Goal: Task Accomplishment & Management: Manage account settings

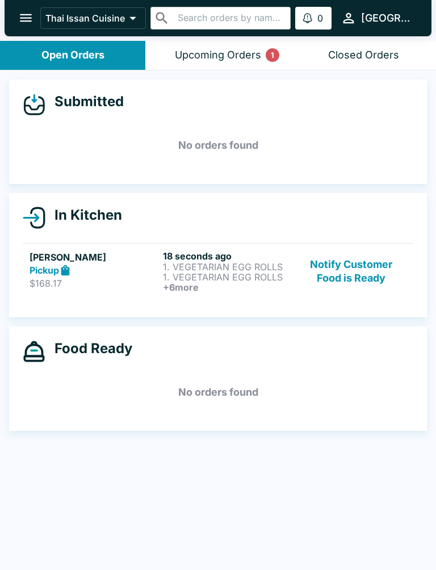
click at [88, 58] on div "Open Orders" at bounding box center [72, 55] width 63 height 13
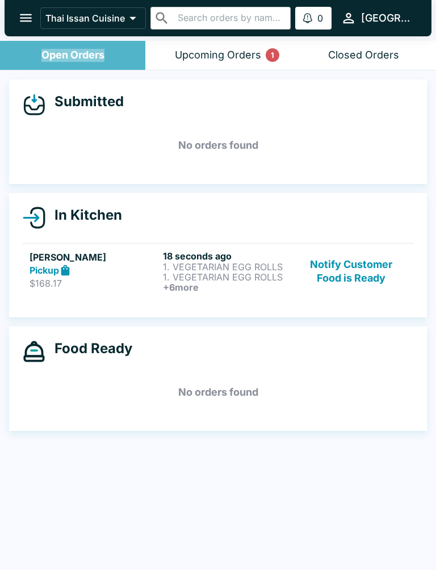
click at [63, 68] on button "Open Orders" at bounding box center [72, 55] width 145 height 29
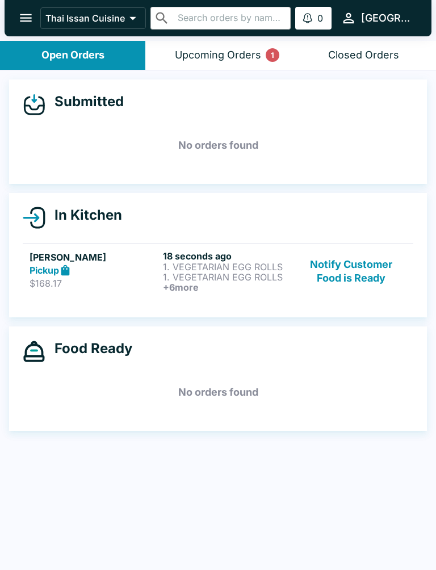
click at [220, 63] on button "Upcoming Orders 1" at bounding box center [217, 55] width 145 height 29
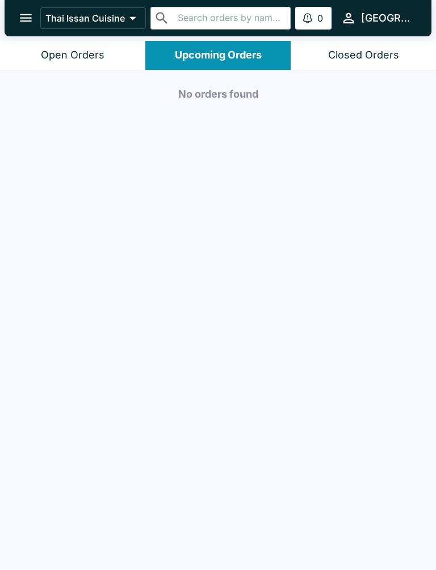
click at [83, 65] on button "Open Orders" at bounding box center [72, 55] width 145 height 29
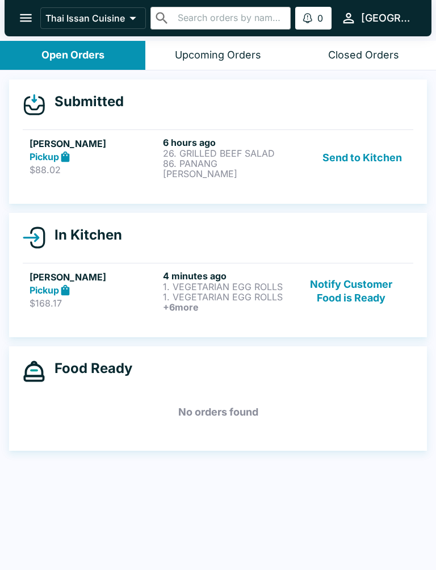
click at [353, 154] on button "Send to Kitchen" at bounding box center [362, 158] width 89 height 42
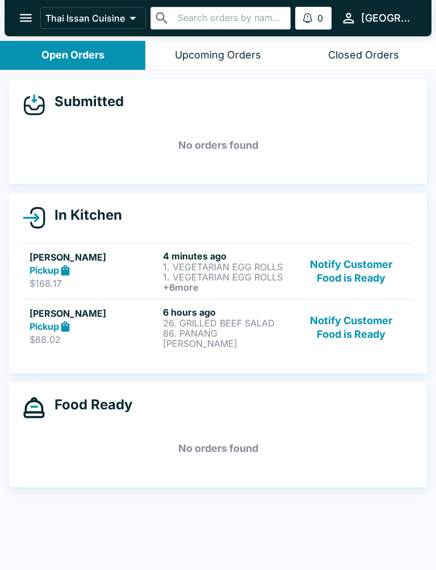
click at [240, 324] on p "26. GRILLED BEEF SALAD" at bounding box center [227, 323] width 129 height 10
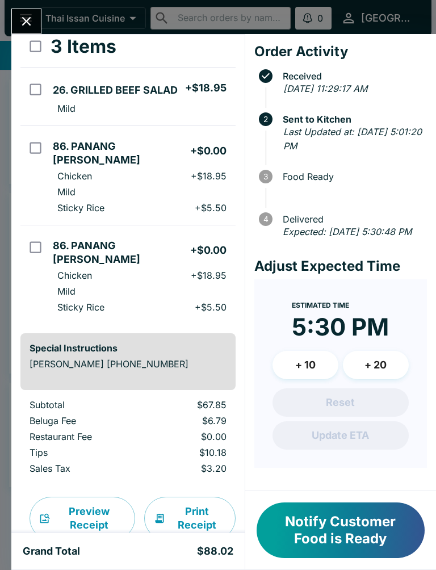
scroll to position [82, 0]
click at [188, 497] on button "Print Receipt" at bounding box center [189, 518] width 91 height 43
click at [37, 13] on button "Close" at bounding box center [26, 21] width 29 height 24
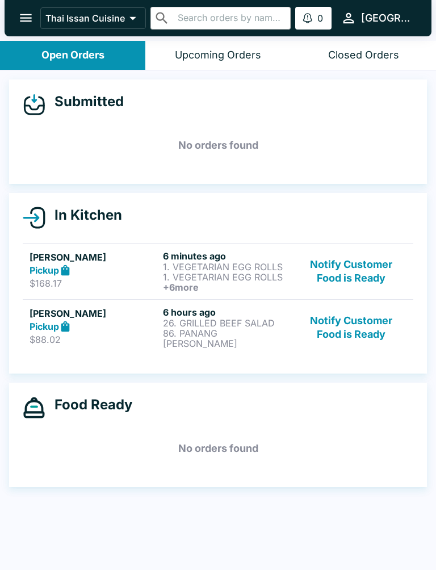
click at [276, 329] on p "86. PANANG [PERSON_NAME]" at bounding box center [227, 338] width 129 height 20
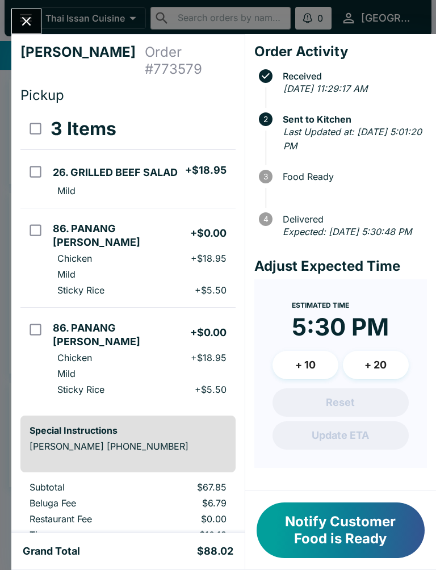
click at [26, 24] on icon "Close" at bounding box center [26, 21] width 15 height 15
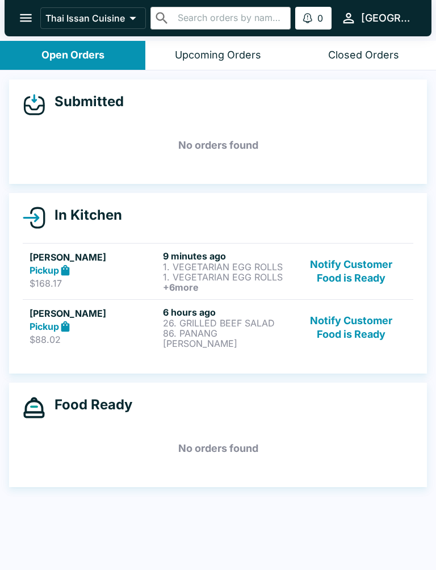
click at [367, 261] on button "Notify Customer Food is Ready" at bounding box center [351, 271] width 110 height 42
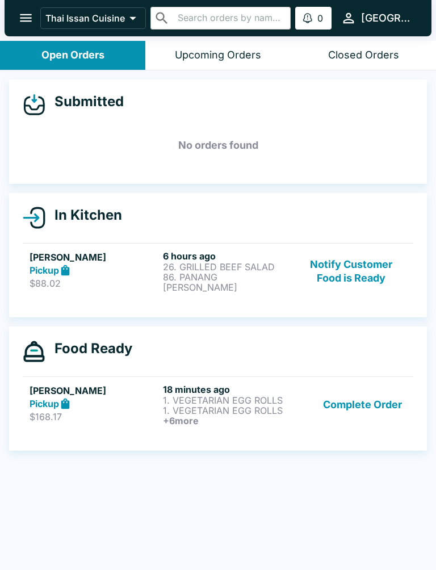
click at [374, 404] on button "Complete Order" at bounding box center [363, 405] width 88 height 42
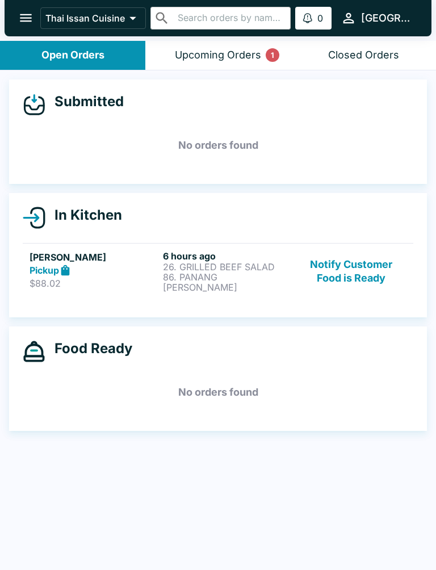
click at [375, 261] on button "Notify Customer Food is Ready" at bounding box center [351, 271] width 110 height 42
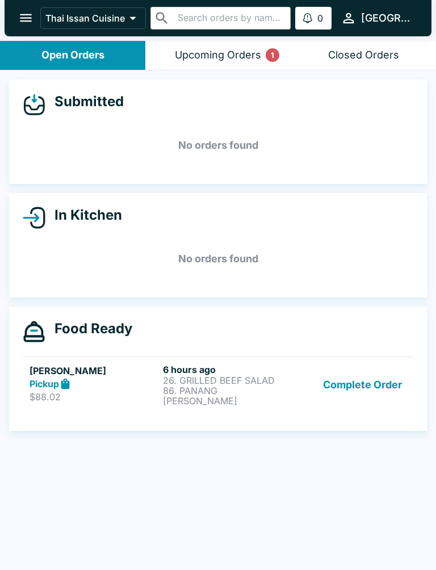
click at [374, 389] on button "Complete Order" at bounding box center [363, 385] width 88 height 42
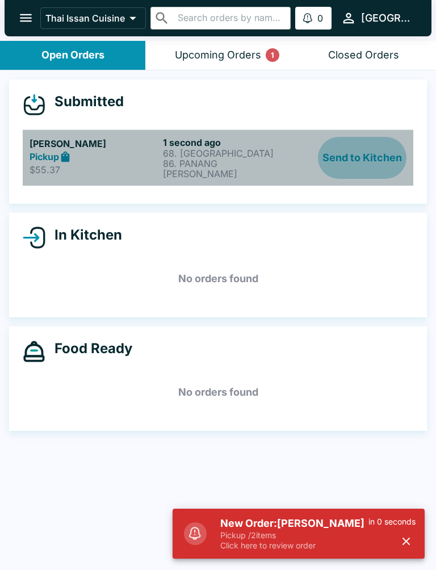
click at [346, 148] on button "Send to Kitchen" at bounding box center [362, 158] width 89 height 42
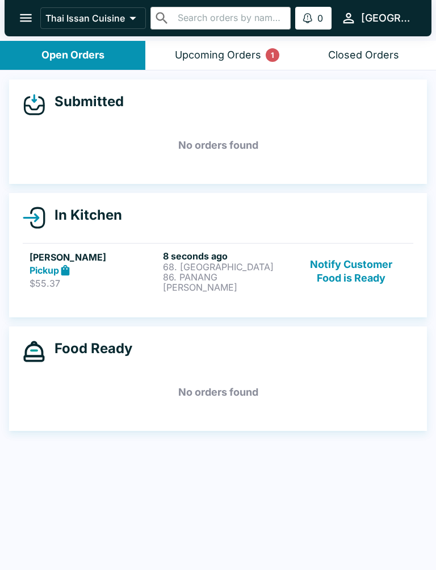
click at [247, 274] on p "86. PANANG [PERSON_NAME]" at bounding box center [227, 282] width 129 height 20
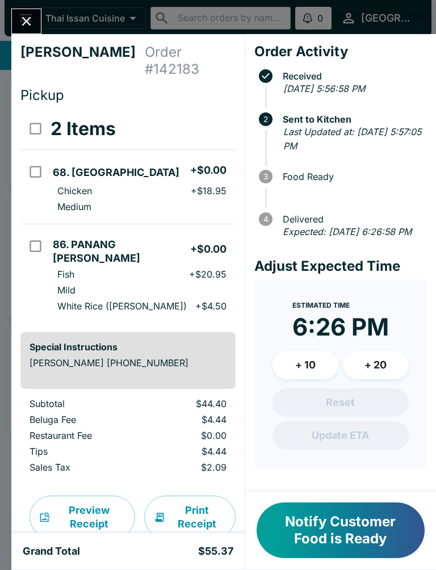
click at [196, 496] on button "Print Receipt" at bounding box center [189, 517] width 91 height 43
click at [24, 19] on icon "Close" at bounding box center [26, 21] width 9 height 9
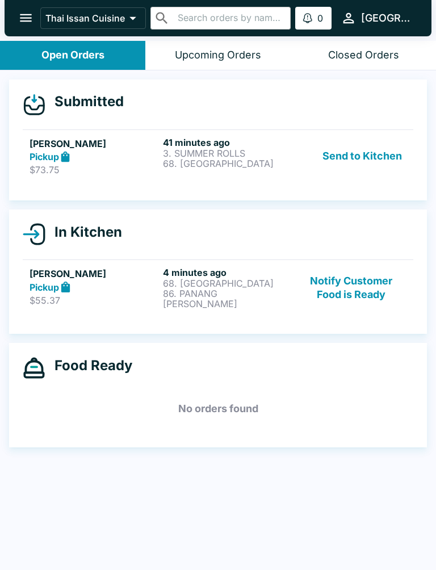
click at [389, 152] on button "Send to Kitchen" at bounding box center [362, 156] width 89 height 39
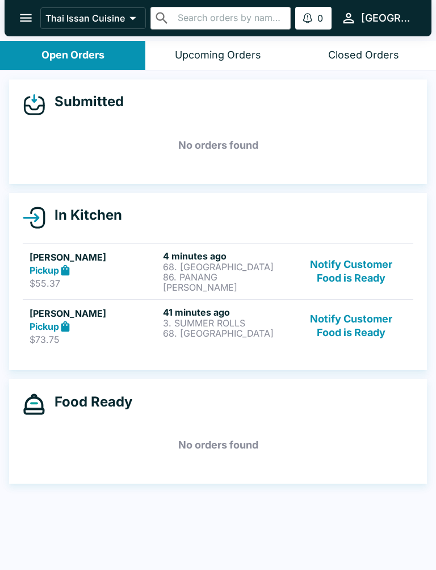
click at [227, 258] on h6 "4 minutes ago" at bounding box center [227, 255] width 129 height 11
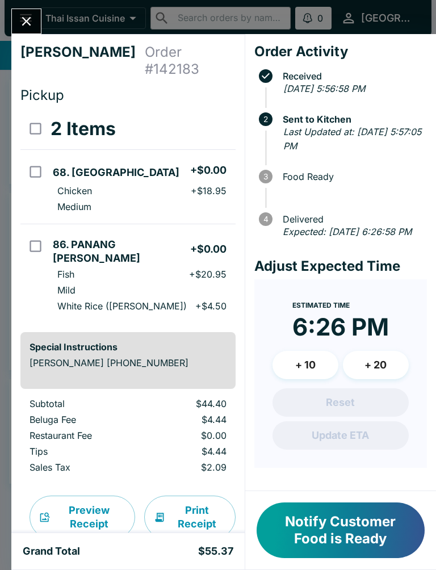
click at [203, 496] on button "Print Receipt" at bounding box center [189, 517] width 91 height 43
click at [16, 20] on button "Close" at bounding box center [26, 21] width 29 height 24
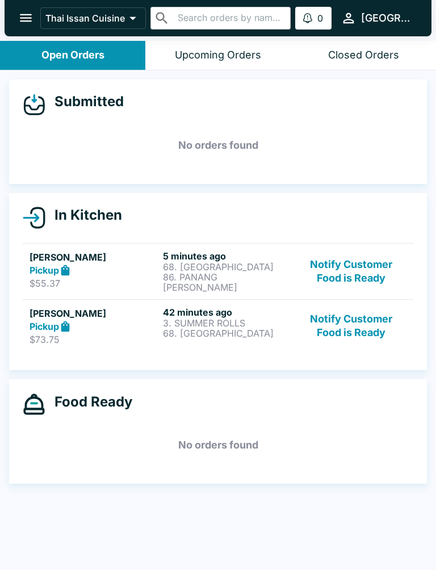
click at [171, 262] on p "68. [GEOGRAPHIC_DATA]" at bounding box center [227, 267] width 129 height 10
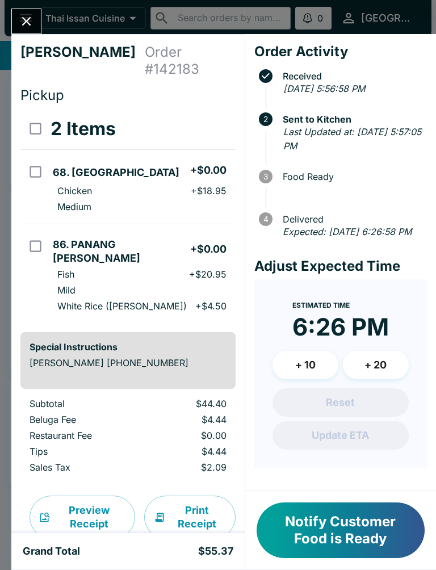
click at [183, 497] on button "Print Receipt" at bounding box center [189, 517] width 91 height 43
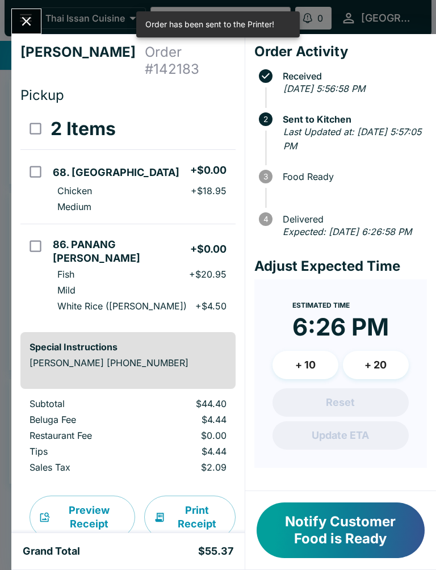
click at [35, 19] on button "Close" at bounding box center [26, 21] width 29 height 24
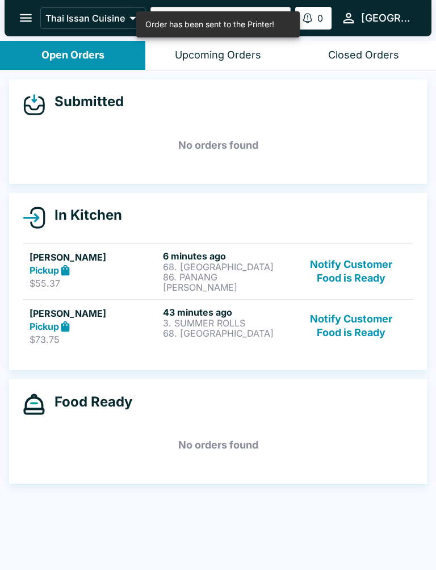
click at [260, 320] on p "3. SUMMER ROLLS" at bounding box center [227, 323] width 129 height 10
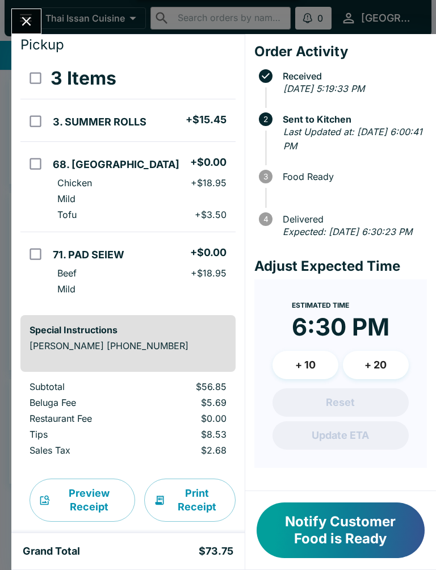
click at [189, 487] on button "Print Receipt" at bounding box center [189, 500] width 91 height 43
click at [31, 22] on icon "Close" at bounding box center [26, 21] width 15 height 15
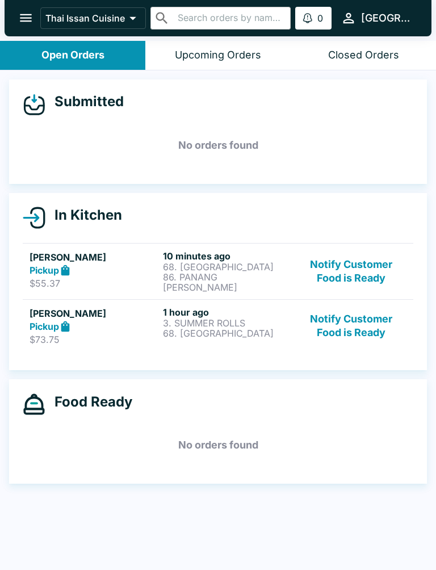
click at [346, 267] on button "Notify Customer Food is Ready" at bounding box center [351, 271] width 110 height 42
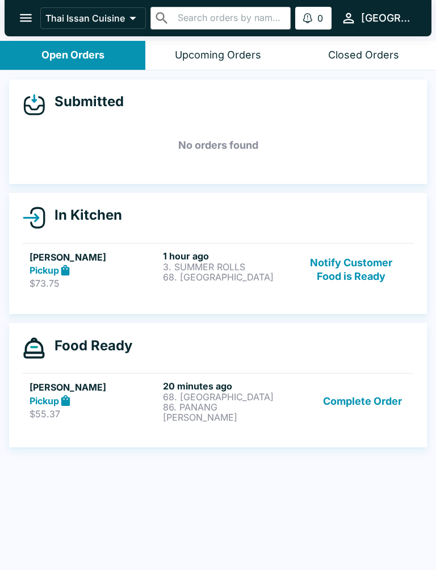
click at [365, 392] on button "Complete Order" at bounding box center [363, 401] width 88 height 42
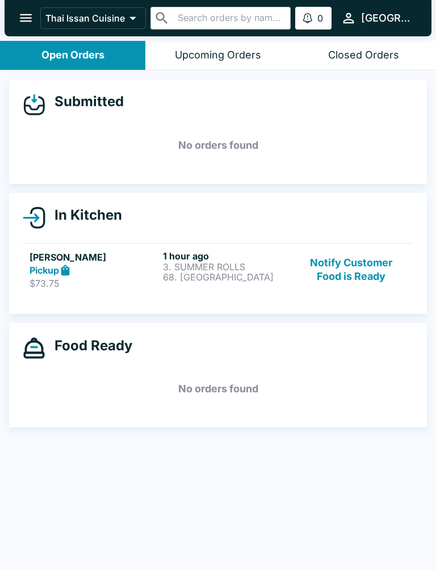
click at [380, 283] on button "Notify Customer Food is Ready" at bounding box center [351, 269] width 110 height 39
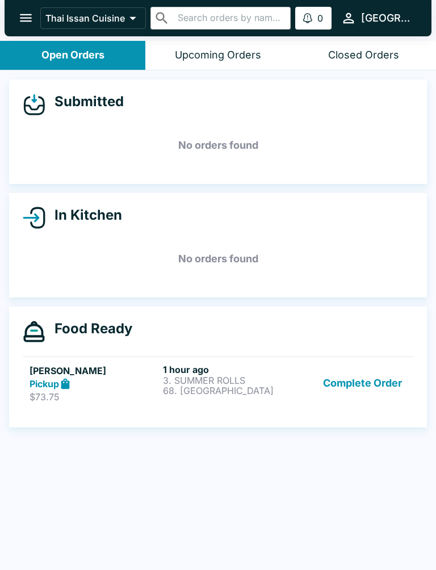
click at [388, 380] on button "Complete Order" at bounding box center [363, 383] width 88 height 39
